Goal: Find specific page/section: Find specific page/section

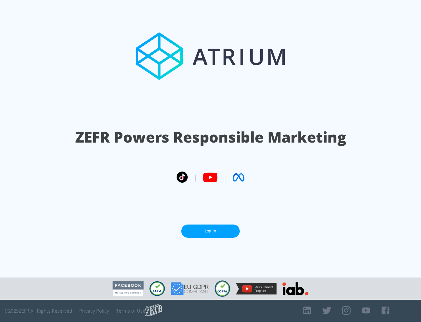
click at [211, 231] on link "Log In" at bounding box center [210, 230] width 58 height 13
